Goal: Find specific page/section: Find specific page/section

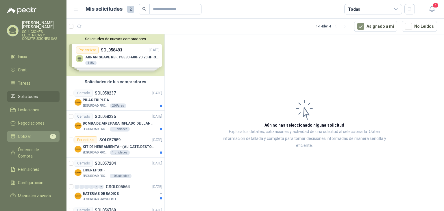
click at [27, 133] on span "Cotizar" at bounding box center [24, 136] width 13 height 6
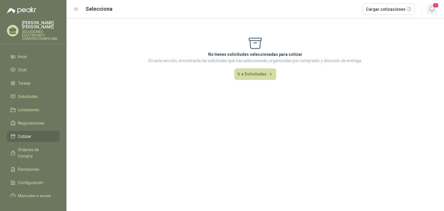
click at [432, 4] on button "1" at bounding box center [432, 9] width 10 height 10
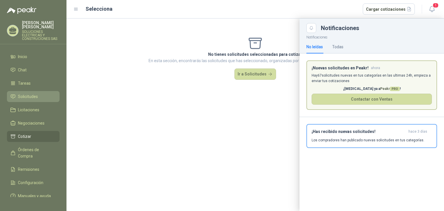
click at [17, 93] on li "Solicitudes" at bounding box center [33, 96] width 46 height 6
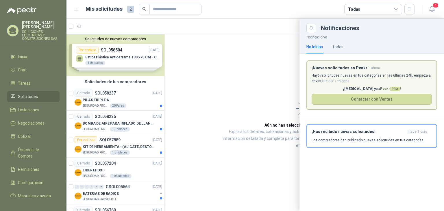
click at [256, 61] on div at bounding box center [256, 115] width 378 height 193
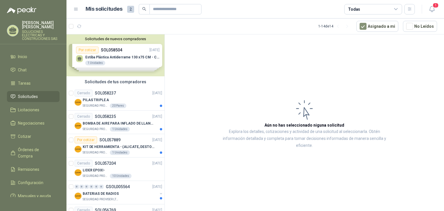
drag, startPoint x: 202, startPoint y: 199, endPoint x: 202, endPoint y: 195, distance: 3.6
click at [202, 198] on article "Aún no has seleccionado niguna solicitud Explora los detalles, cotizaciones y a…" at bounding box center [304, 123] width 279 height 179
